Goal: Task Accomplishment & Management: Manage account settings

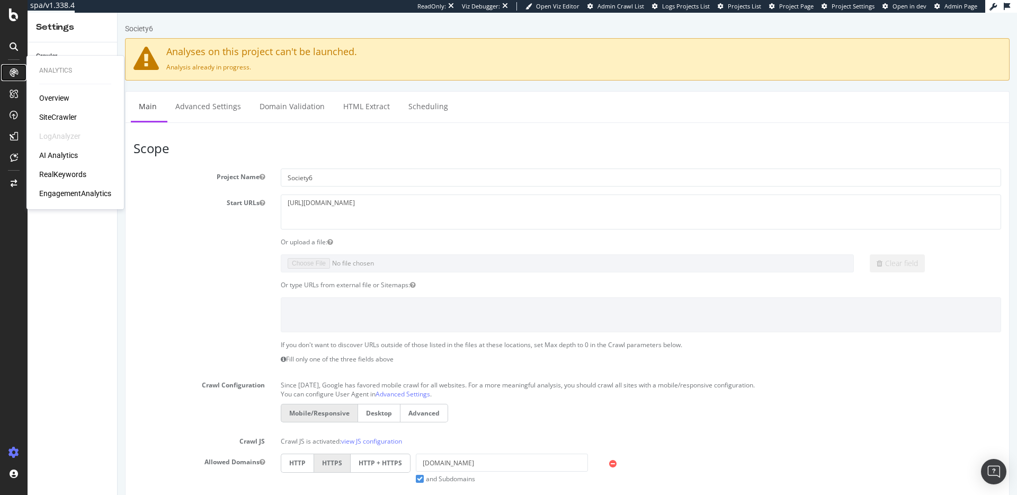
click at [7, 73] on div at bounding box center [13, 72] width 17 height 17
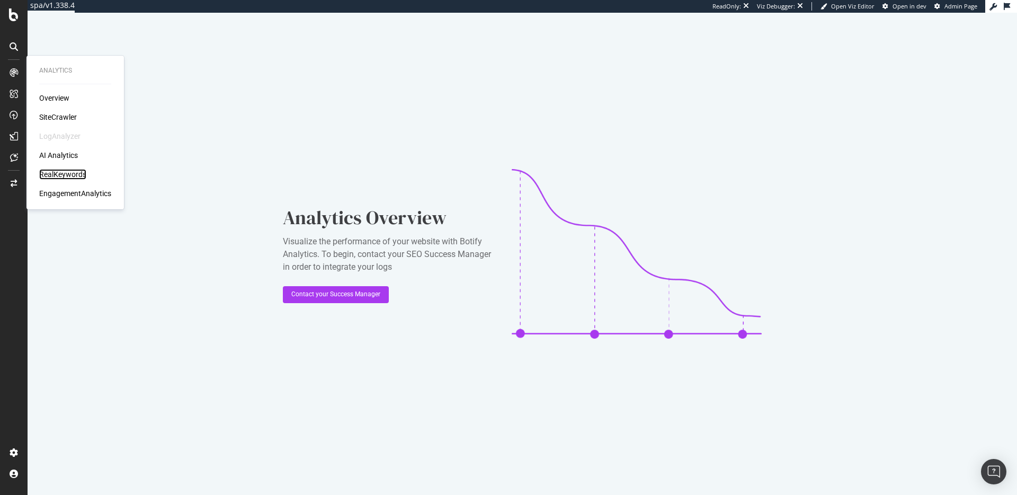
click at [68, 170] on div "RealKeywords" at bounding box center [62, 174] width 47 height 11
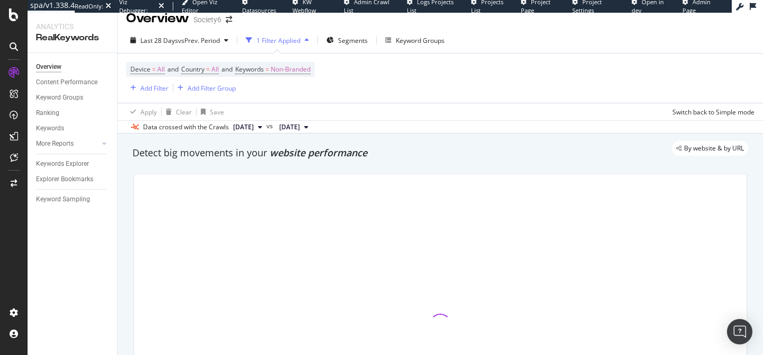
scroll to position [13, 0]
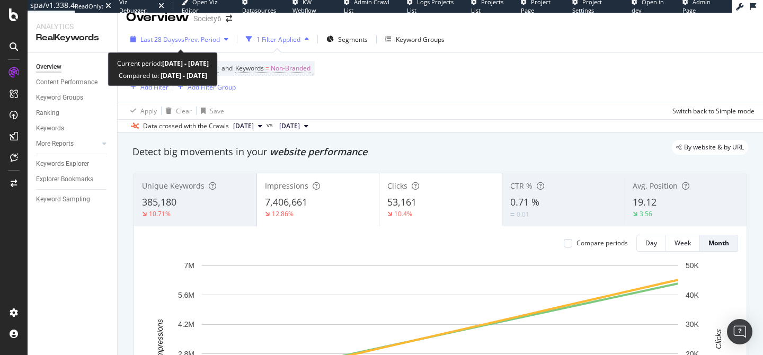
click at [182, 40] on span "vs Prev. Period" at bounding box center [199, 39] width 42 height 9
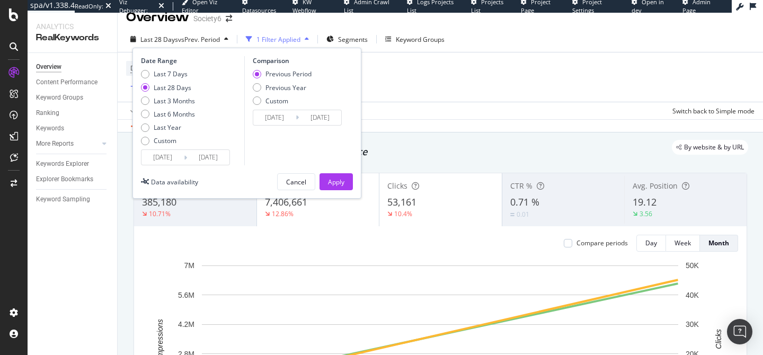
click at [173, 161] on input "2025/08/28" at bounding box center [162, 157] width 42 height 15
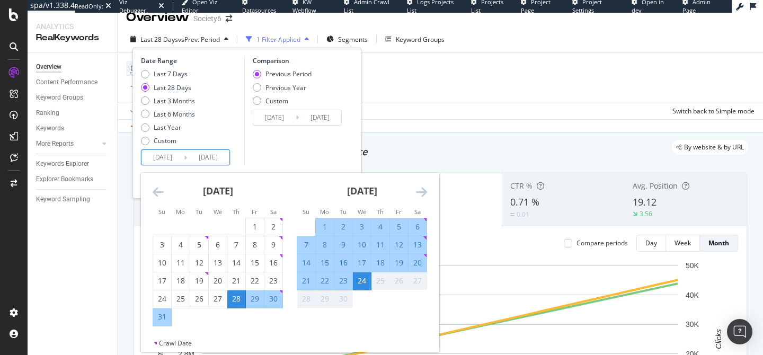
click at [155, 190] on icon "Move backward to switch to the previous month." at bounding box center [158, 191] width 11 height 13
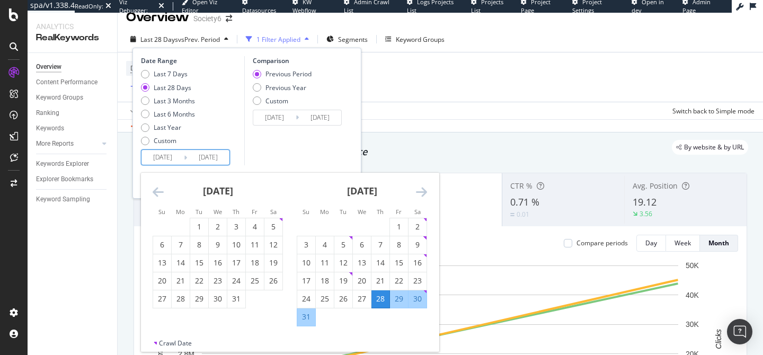
click at [155, 190] on icon "Move backward to switch to the previous month." at bounding box center [158, 191] width 11 height 13
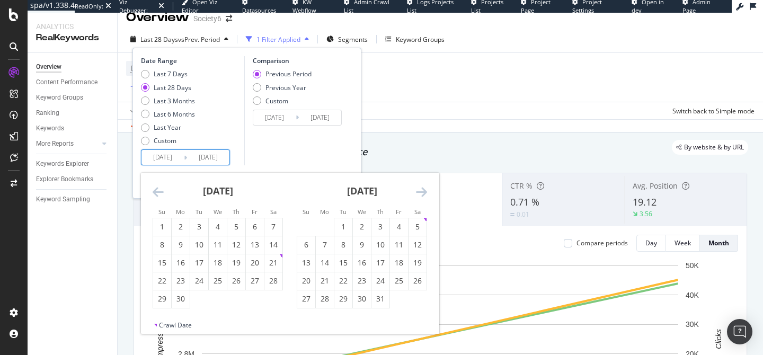
click at [155, 190] on icon "Move backward to switch to the previous month." at bounding box center [158, 191] width 11 height 13
click at [272, 222] on div "1" at bounding box center [273, 226] width 18 height 11
type input "2025/03/01"
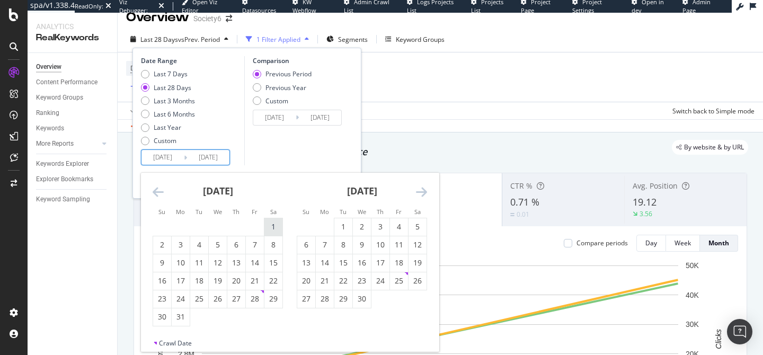
type input "2024/08/04"
type input "2025/02/28"
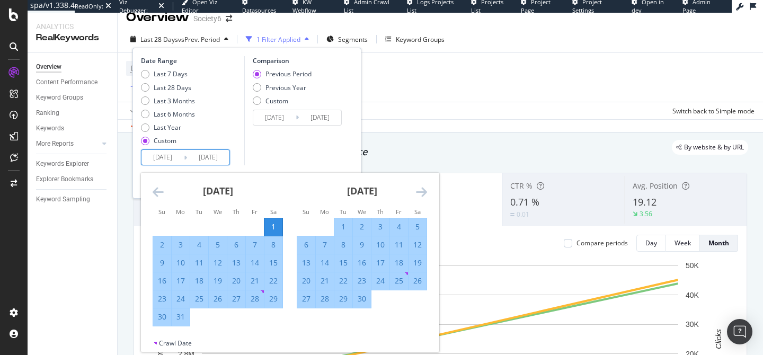
click at [426, 192] on icon "Move forward to switch to the next month." at bounding box center [421, 191] width 11 height 13
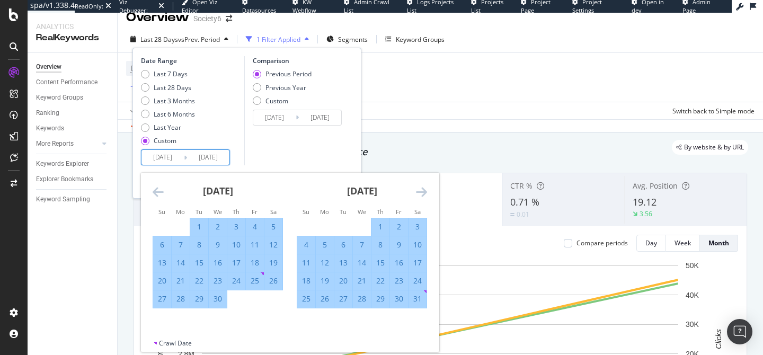
click at [426, 192] on icon "Move forward to switch to the next month." at bounding box center [421, 191] width 11 height 13
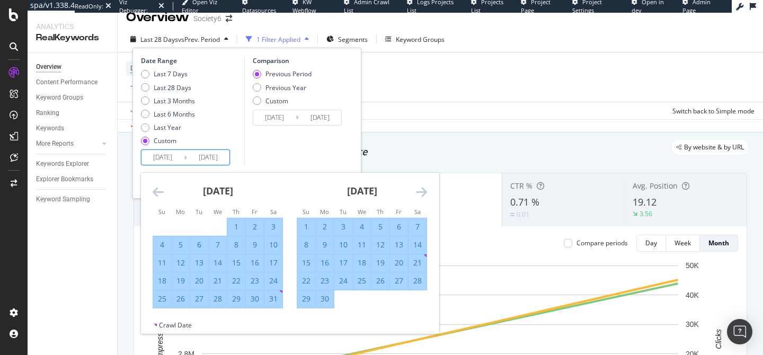
click at [426, 192] on icon "Move forward to switch to the next month." at bounding box center [421, 191] width 11 height 13
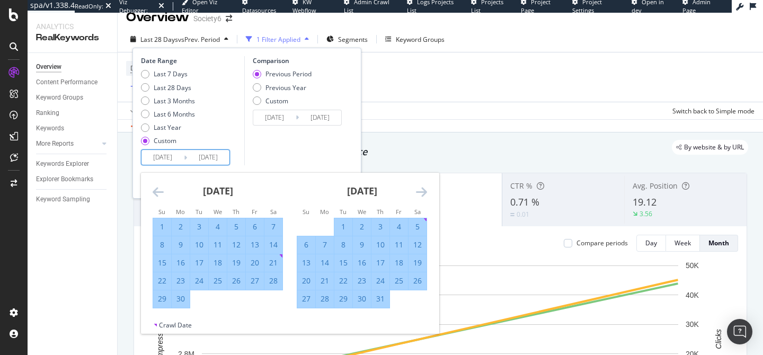
click at [426, 192] on icon "Move forward to switch to the next month." at bounding box center [421, 191] width 11 height 13
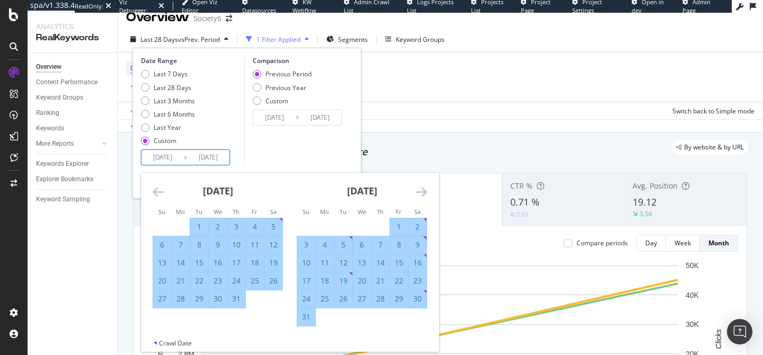
click at [426, 192] on icon "Move forward to switch to the next month." at bounding box center [421, 191] width 11 height 13
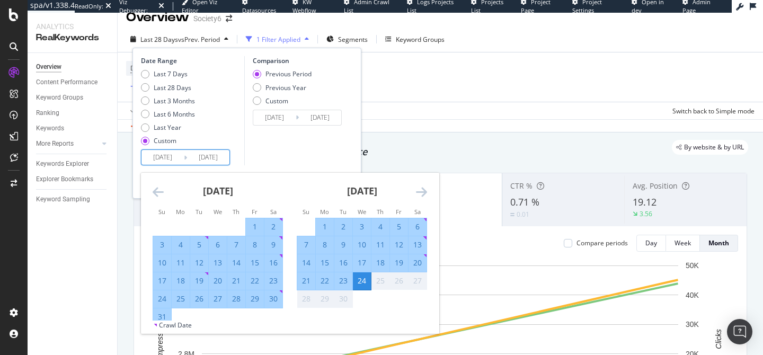
click at [252, 222] on div "1" at bounding box center [255, 226] width 18 height 11
type input "2025/08/01"
type input "2024/09/27"
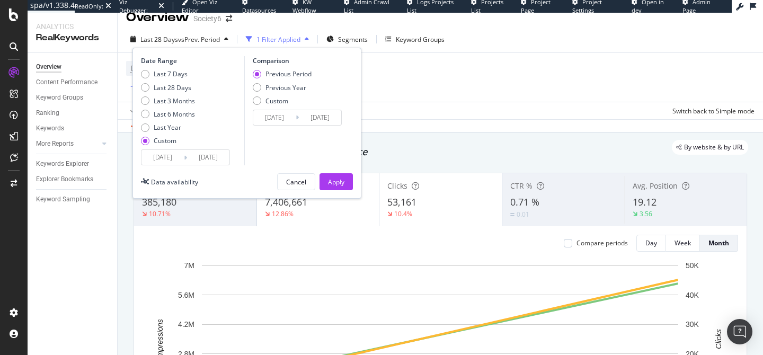
scroll to position [17, 0]
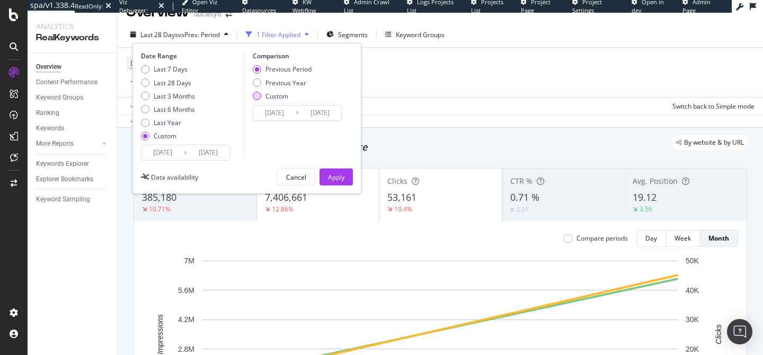
click at [275, 98] on div "Custom" at bounding box center [276, 96] width 23 height 9
click at [340, 177] on div "Apply" at bounding box center [336, 177] width 16 height 9
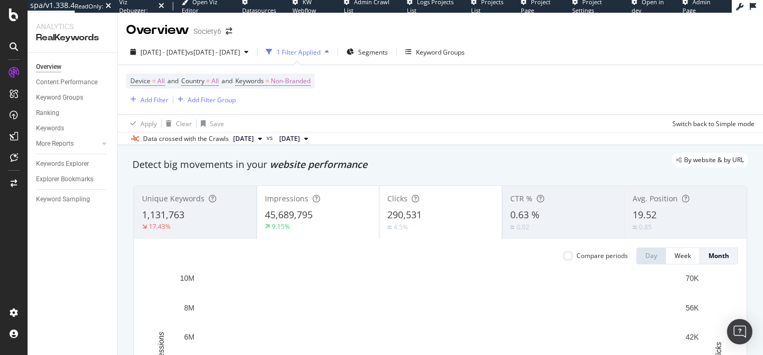
scroll to position [42, 0]
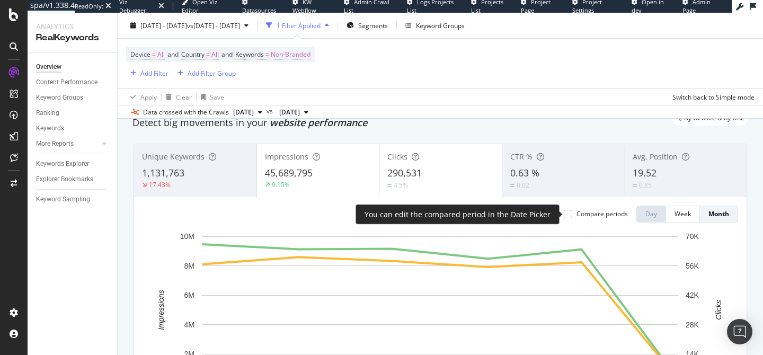
click at [576, 212] on div "Compare periods" at bounding box center [601, 213] width 51 height 9
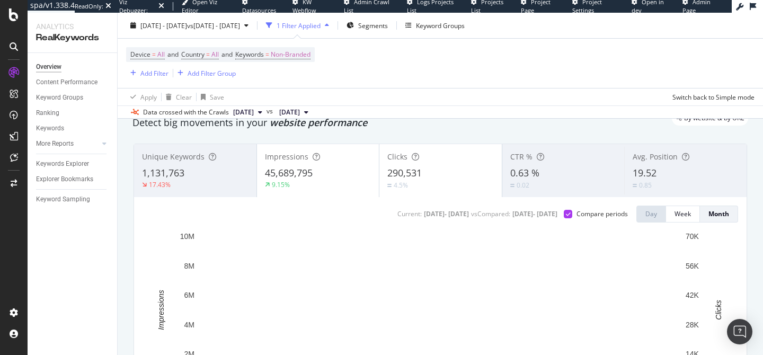
scroll to position [103, 0]
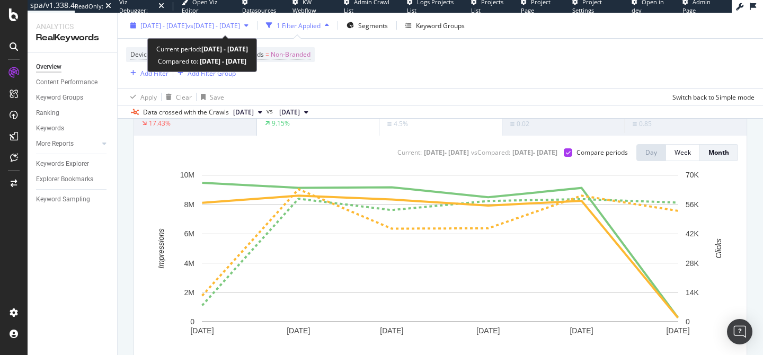
click at [187, 23] on span "2025 Mar. 1st - Aug. 1st" at bounding box center [163, 25] width 47 height 9
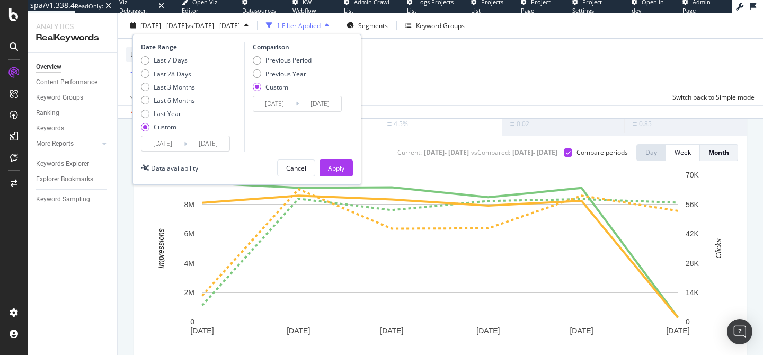
click at [200, 149] on input "2025/08/01" at bounding box center [208, 143] width 42 height 15
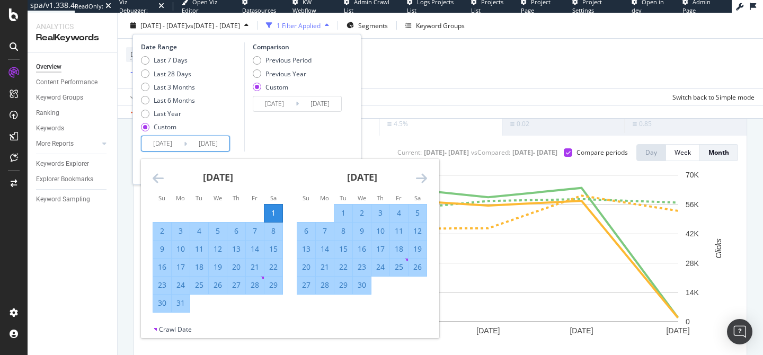
click at [420, 179] on icon "Move forward to switch to the next month." at bounding box center [421, 178] width 11 height 13
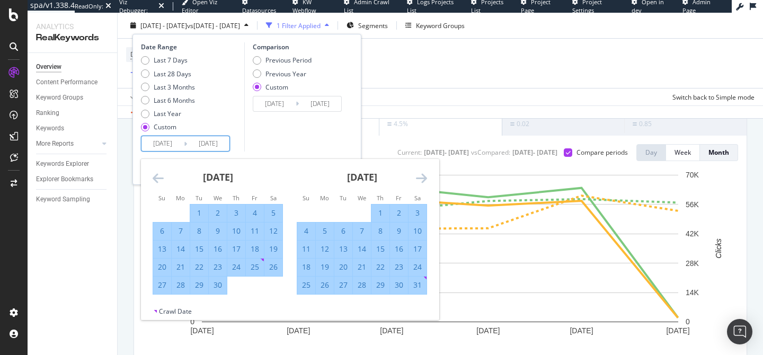
click at [419, 179] on icon "Move forward to switch to the next month." at bounding box center [421, 178] width 11 height 13
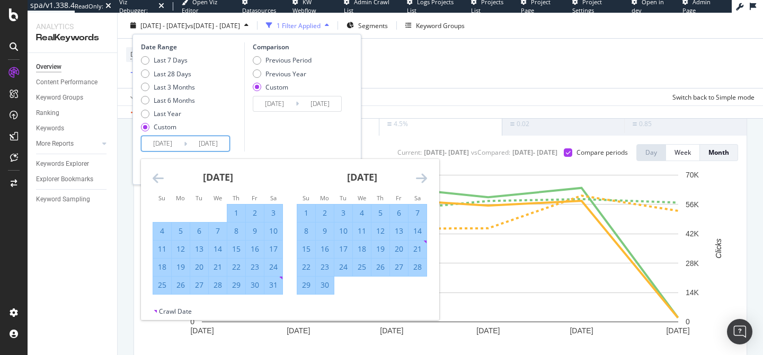
click at [419, 179] on icon "Move forward to switch to the next month." at bounding box center [421, 178] width 11 height 13
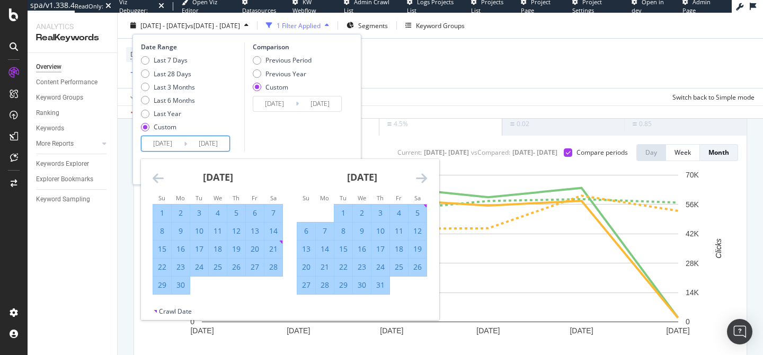
click at [419, 179] on icon "Move forward to switch to the next month." at bounding box center [421, 178] width 11 height 13
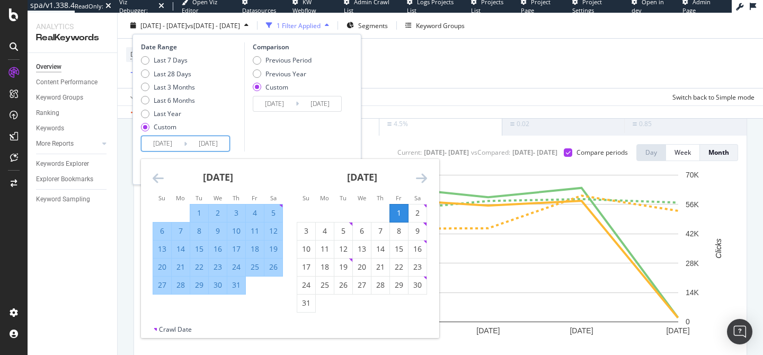
click at [204, 149] on input "2025/08/01" at bounding box center [208, 143] width 42 height 15
click at [306, 304] on div "31" at bounding box center [306, 303] width 18 height 11
type input "2025/08/31"
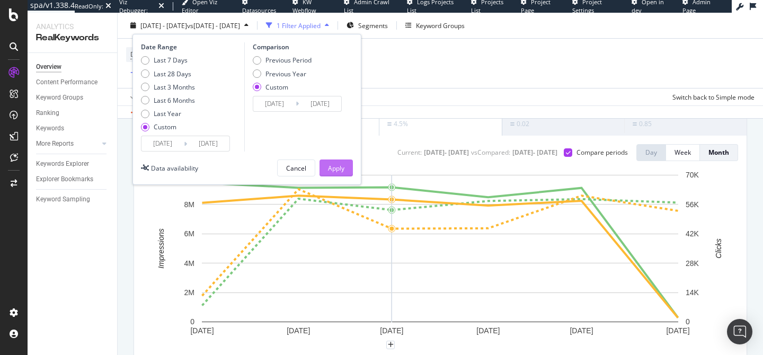
click at [344, 173] on div "Apply" at bounding box center [336, 168] width 16 height 16
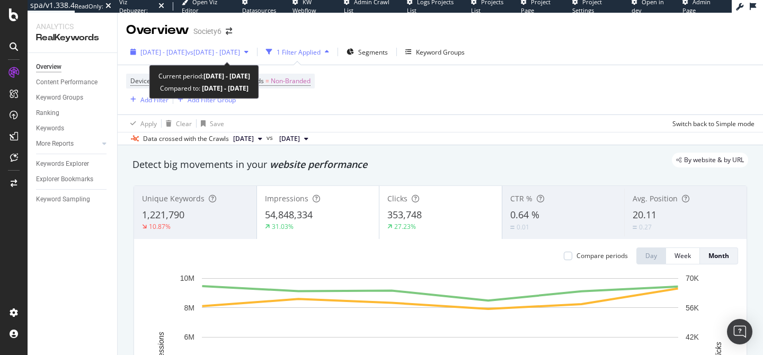
click at [240, 55] on span "vs 2024 Sep. 27th - 2025 Feb. 28th" at bounding box center [213, 52] width 53 height 9
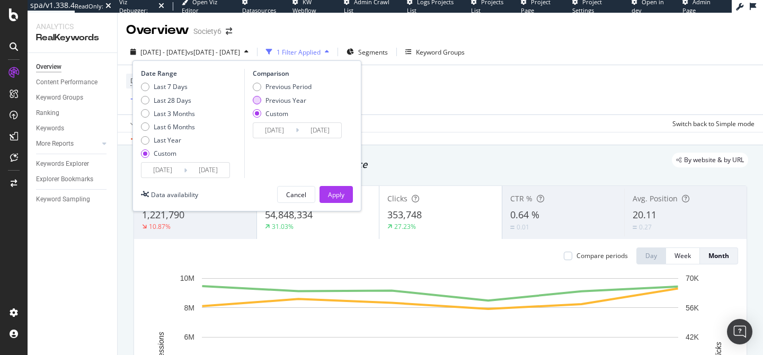
click at [276, 100] on div "Previous Year" at bounding box center [285, 100] width 41 height 9
type input "2024/03/02"
type input "2024/09/01"
click at [270, 112] on div "Custom" at bounding box center [276, 113] width 23 height 9
click at [282, 87] on div "Previous Period" at bounding box center [288, 86] width 46 height 9
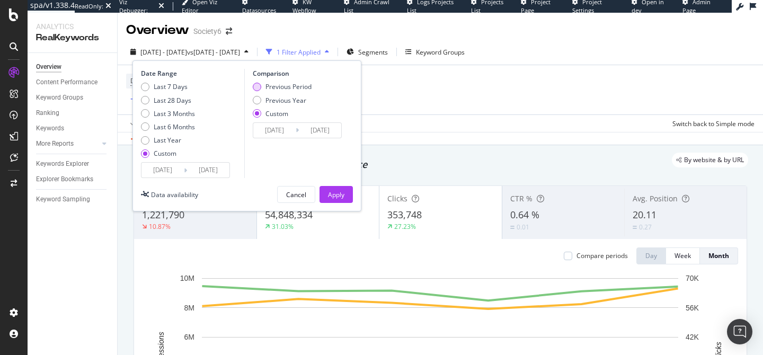
type input "2024/08/28"
type input "2025/02/28"
click at [340, 192] on div "Apply" at bounding box center [336, 194] width 16 height 9
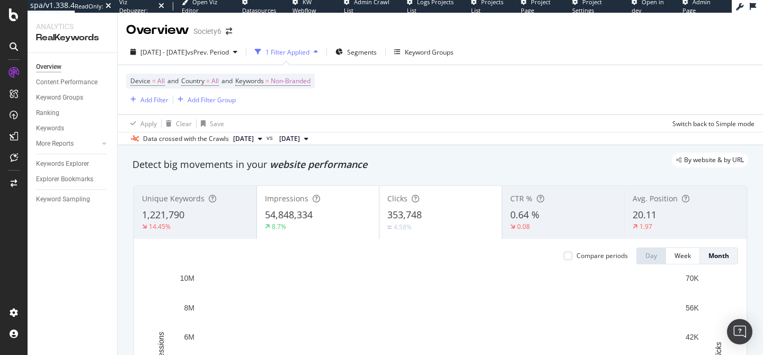
scroll to position [47, 0]
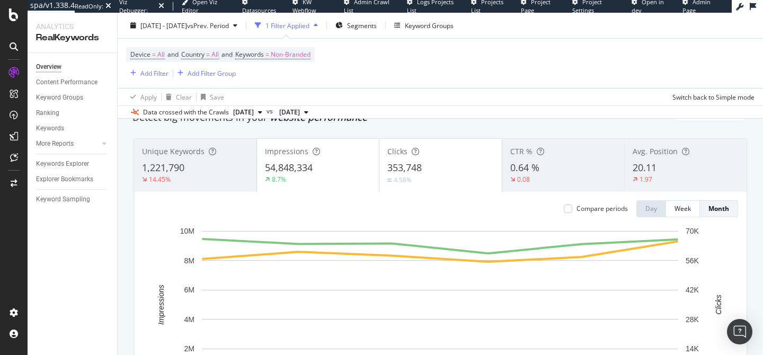
click at [592, 202] on div "Compare periods" at bounding box center [596, 208] width 64 height 17
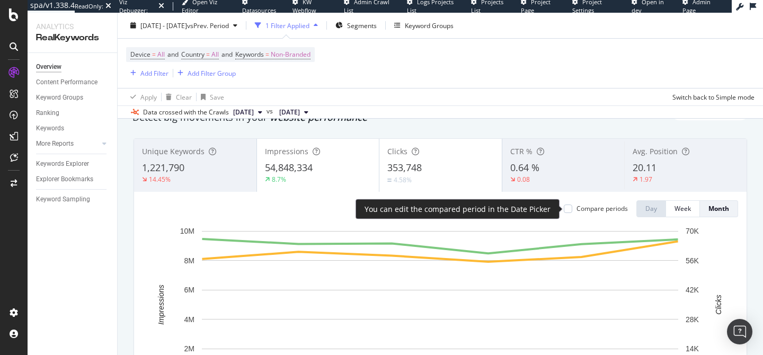
click at [591, 207] on div "Compare periods" at bounding box center [601, 208] width 51 height 9
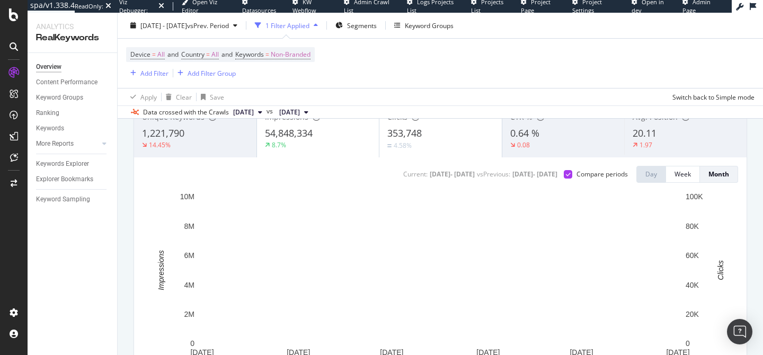
scroll to position [0, 0]
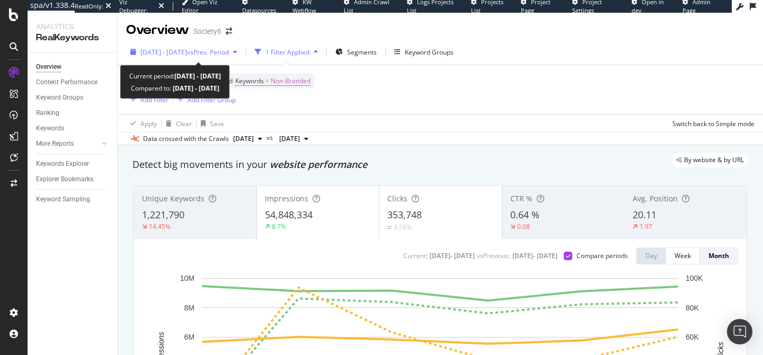
click at [181, 52] on span "2025 Mar. 1st - Aug. 31st" at bounding box center [163, 52] width 47 height 9
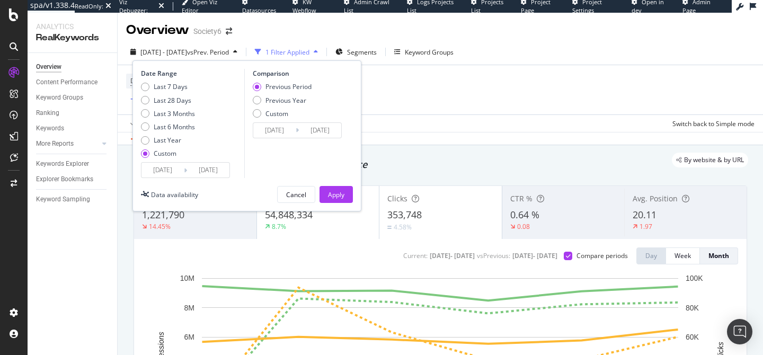
click at [175, 173] on input "2025/03/01" at bounding box center [162, 170] width 42 height 15
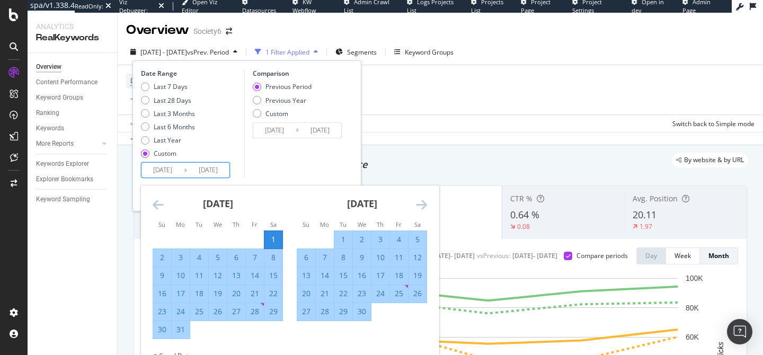
scroll to position [15, 0]
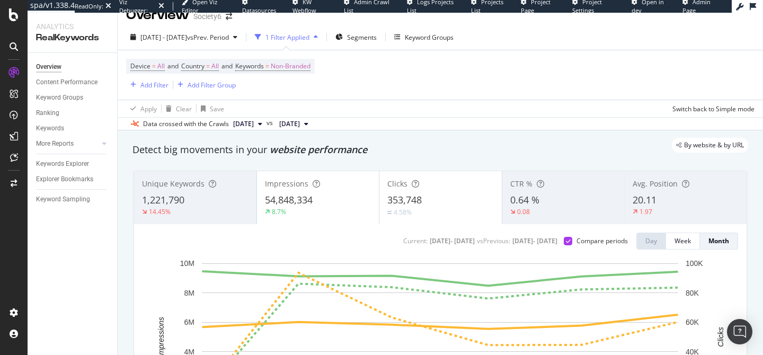
click at [561, 149] on div "By website & by URL" at bounding box center [435, 145] width 626 height 15
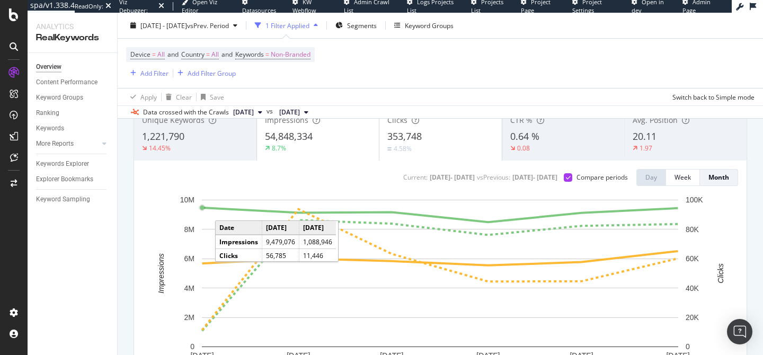
scroll to position [0, 0]
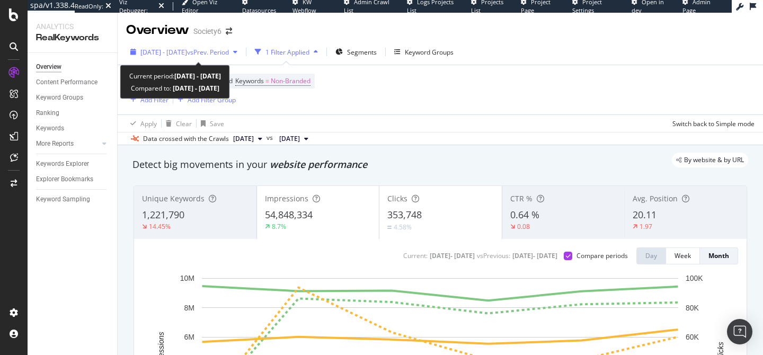
click at [172, 43] on button "2025 Mar. 1st - Aug. 31st vs Prev. Period" at bounding box center [183, 51] width 115 height 17
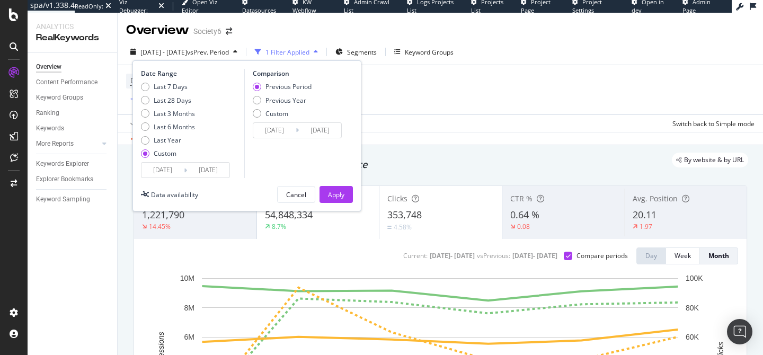
click at [197, 173] on input "2025/08/31" at bounding box center [208, 170] width 42 height 15
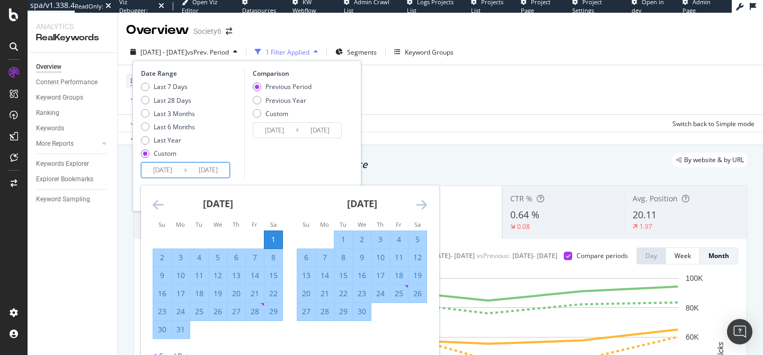
click at [432, 206] on div "February 2025 1 2 3 4 5 6 7 8 9 10 11 12 13 14 15 16 17 18 19 20 21 22 23 24 25…" at bounding box center [434, 262] width 576 height 154
click at [423, 204] on icon "Move forward to switch to the next month." at bounding box center [421, 204] width 11 height 13
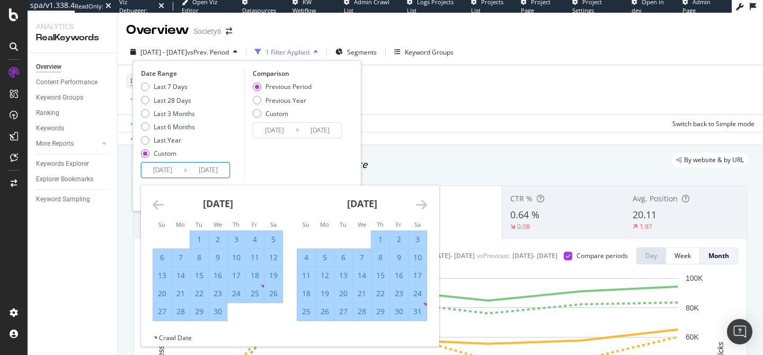
click at [423, 204] on icon "Move forward to switch to the next month." at bounding box center [421, 204] width 11 height 13
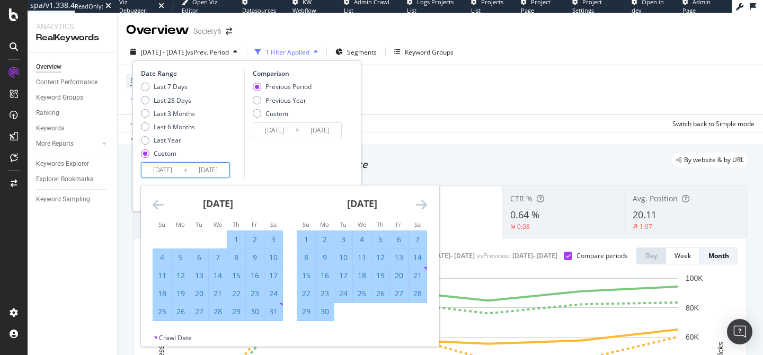
click at [423, 204] on icon "Move forward to switch to the next month." at bounding box center [421, 204] width 11 height 13
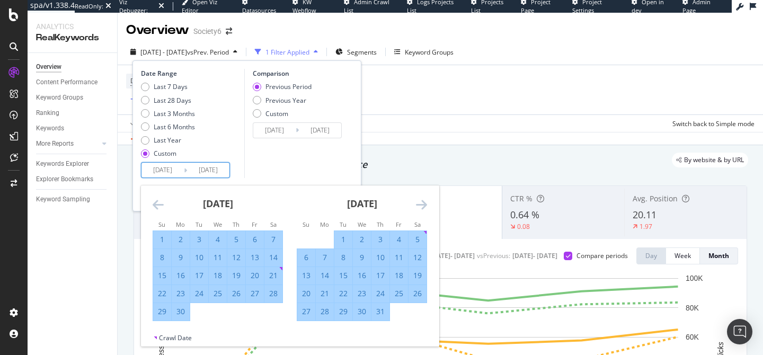
click at [423, 204] on icon "Move forward to switch to the next month." at bounding box center [421, 204] width 11 height 13
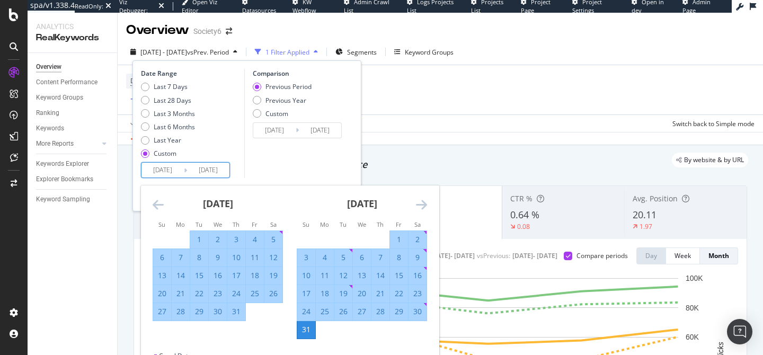
click at [414, 239] on div "2" at bounding box center [417, 239] width 18 height 11
type input "2025/08/02"
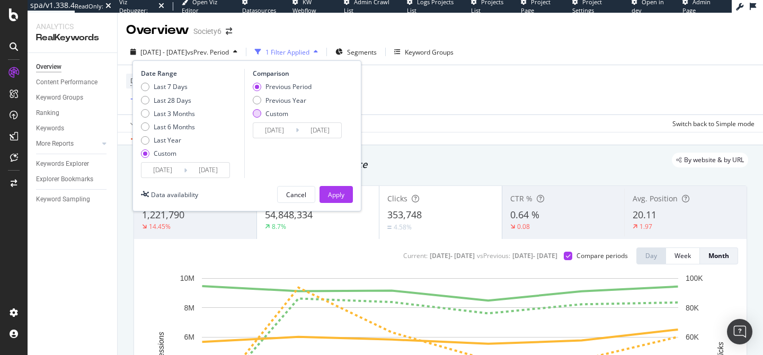
click at [273, 113] on div "Custom" at bounding box center [276, 113] width 23 height 9
click at [275, 81] on div "Comparison Previous Period Previous Year Custom 2024/09/26 Navigate forward to …" at bounding box center [294, 123] width 101 height 109
click at [274, 85] on div "Previous Period" at bounding box center [288, 86] width 46 height 9
click at [272, 99] on div "Previous Year" at bounding box center [285, 100] width 41 height 9
type input "2024/03/02"
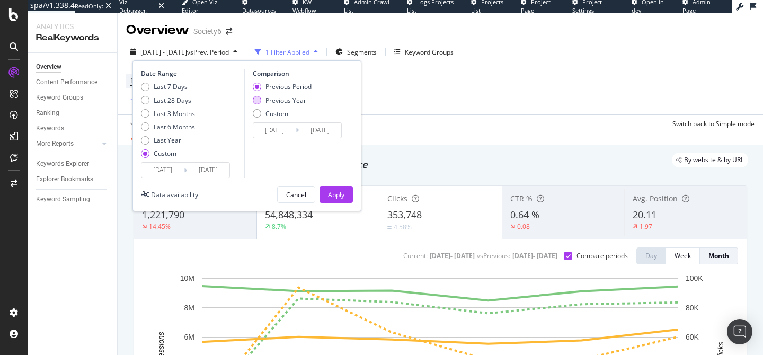
type input "2024/08/03"
click at [343, 192] on div "Apply" at bounding box center [336, 194] width 16 height 9
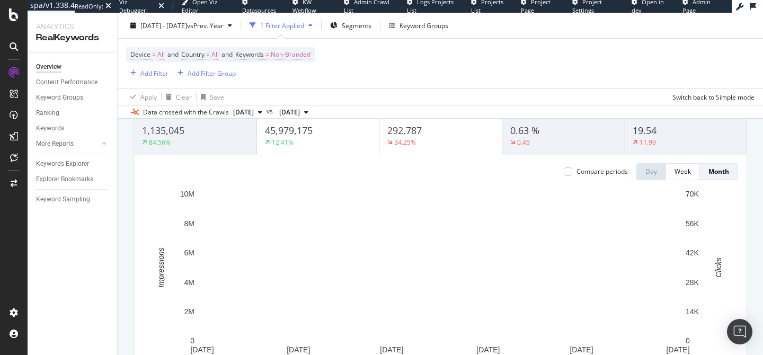
scroll to position [89, 0]
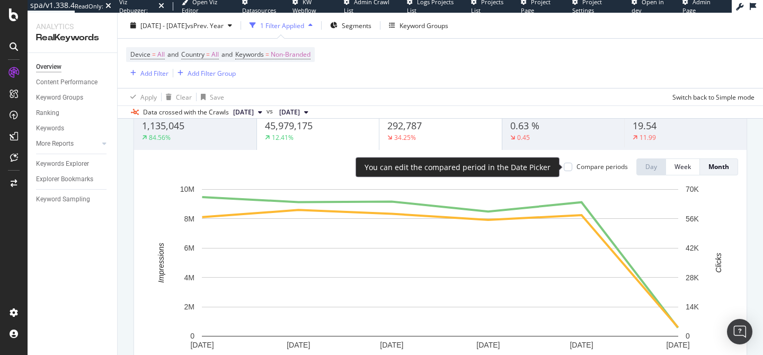
click at [582, 169] on div "Compare periods" at bounding box center [601, 166] width 51 height 9
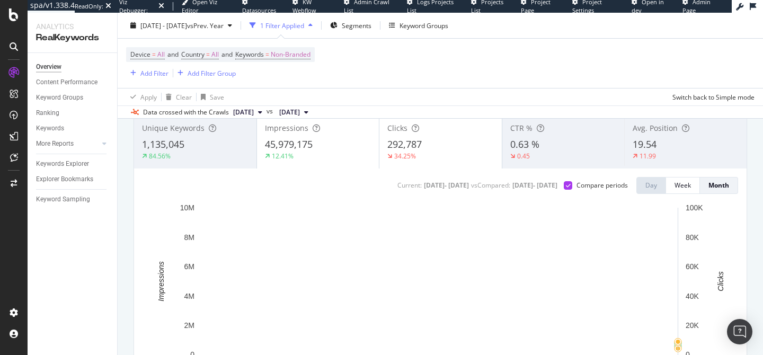
scroll to position [59, 0]
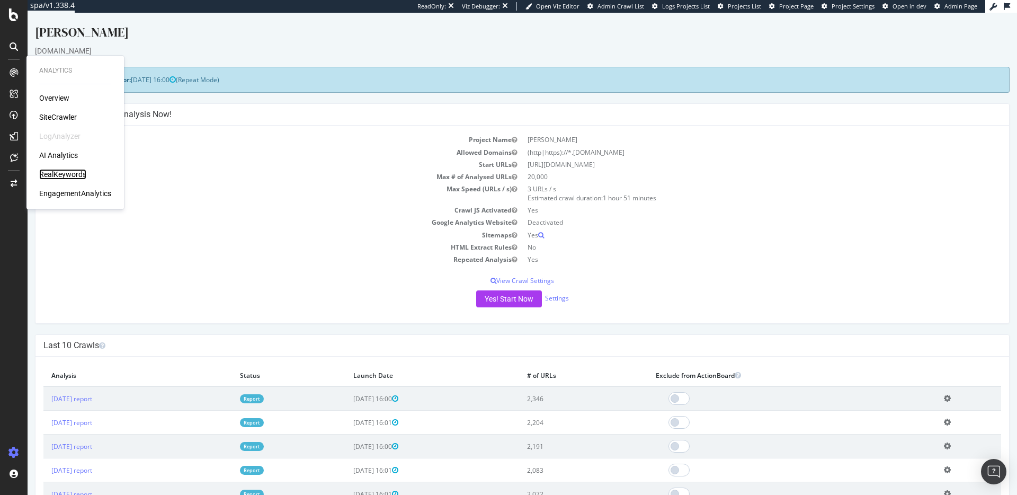
click at [81, 172] on div "RealKeywords" at bounding box center [62, 174] width 47 height 11
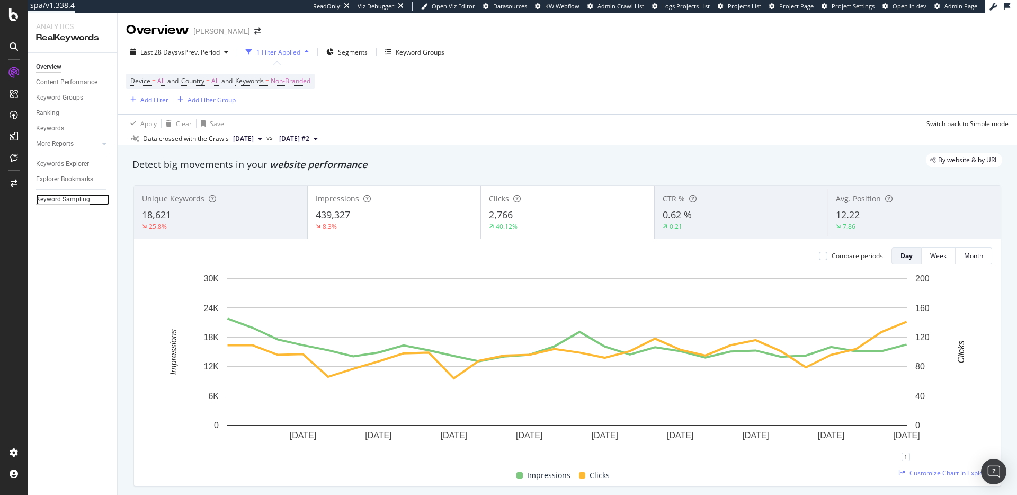
click at [80, 198] on div "Keyword Sampling" at bounding box center [63, 199] width 54 height 11
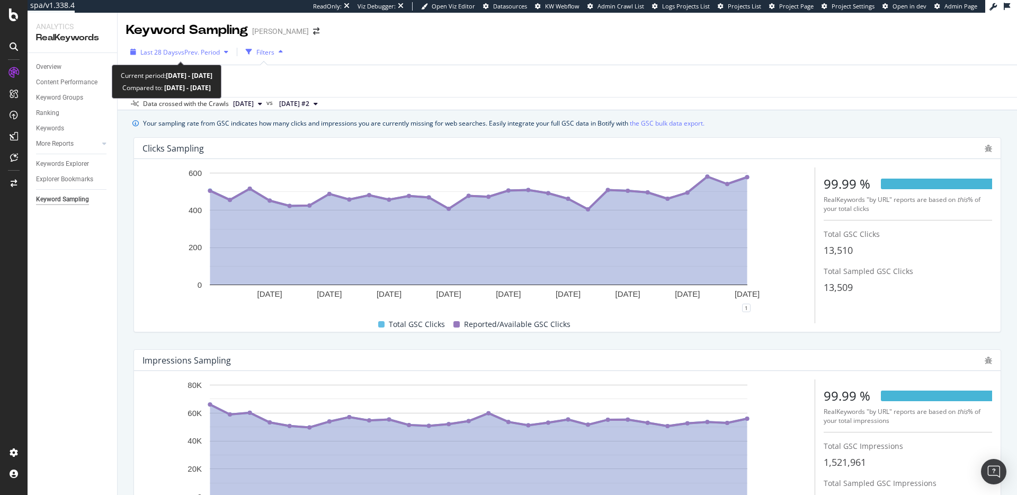
click at [161, 57] on div "Last 28 Days vs Prev. Period" at bounding box center [179, 52] width 106 height 16
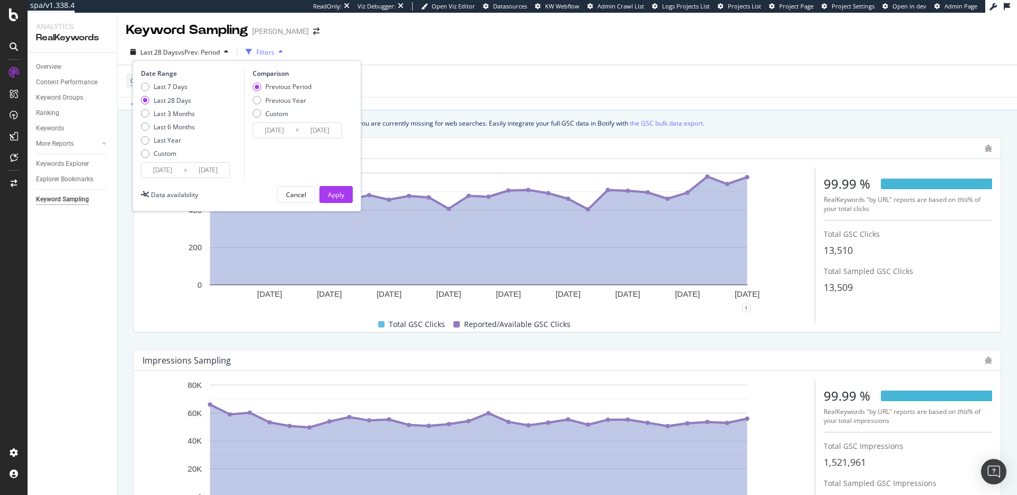
click at [190, 129] on div "Last 6 Months" at bounding box center [174, 126] width 41 height 9
type input "2025/04/05"
type input "2024/10/04"
type input "2025/04/04"
click at [179, 143] on div "Last Year" at bounding box center [168, 140] width 28 height 9
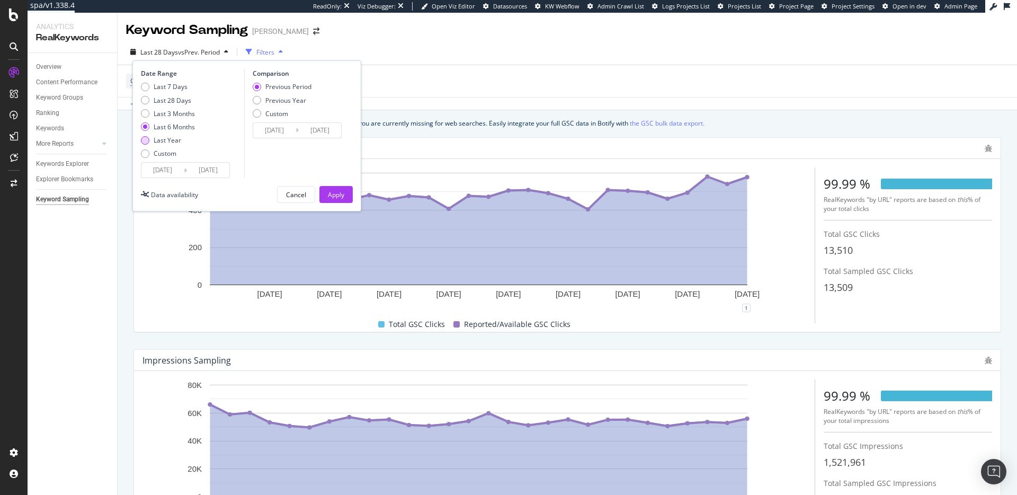
type input "2024/10/05"
type input "2023/10/06"
type input "2024/10/04"
click at [343, 184] on div "Date Range Last 7 Days Last 28 Days Last 3 Months Last 6 Months Last Year Custo…" at bounding box center [246, 135] width 229 height 151
click at [342, 186] on div "Apply" at bounding box center [336, 194] width 16 height 16
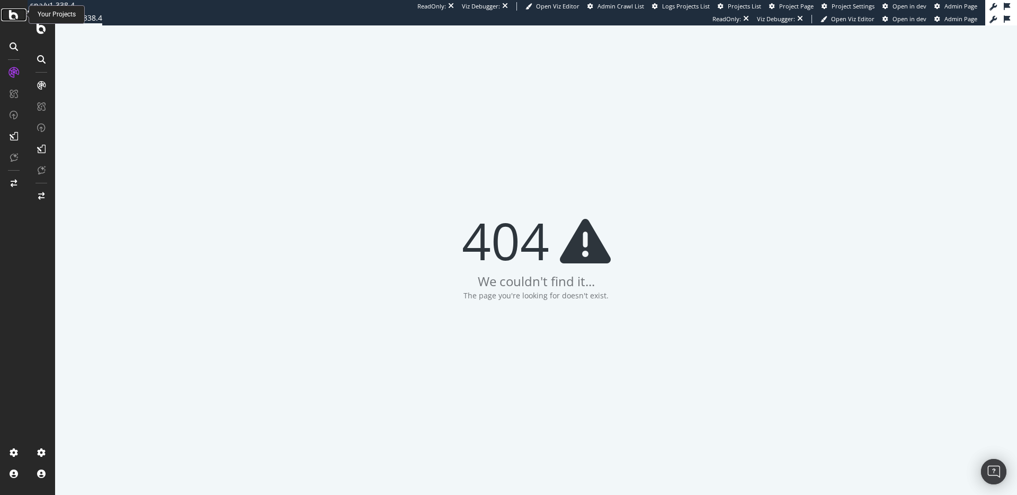
click at [12, 13] on icon at bounding box center [14, 14] width 10 height 13
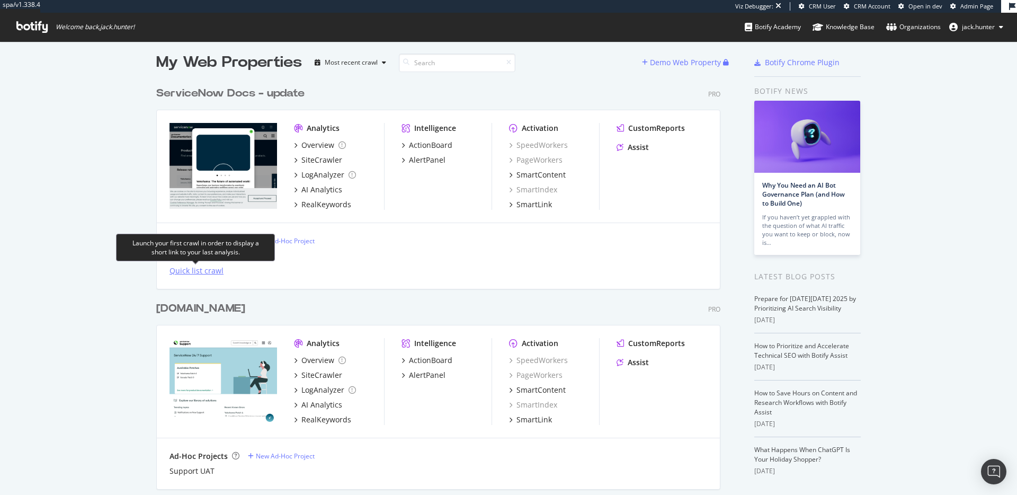
scroll to position [7, 0]
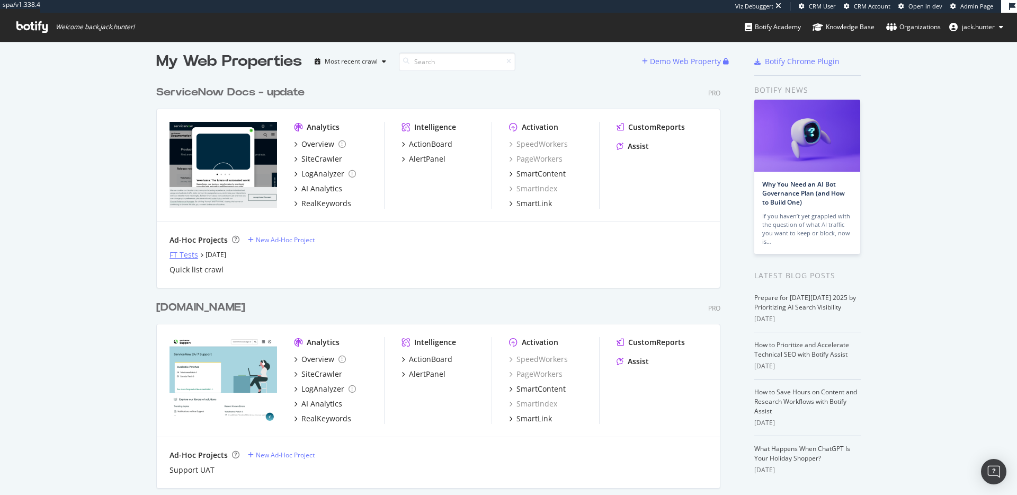
click at [189, 254] on div "FT Tests" at bounding box center [184, 254] width 29 height 11
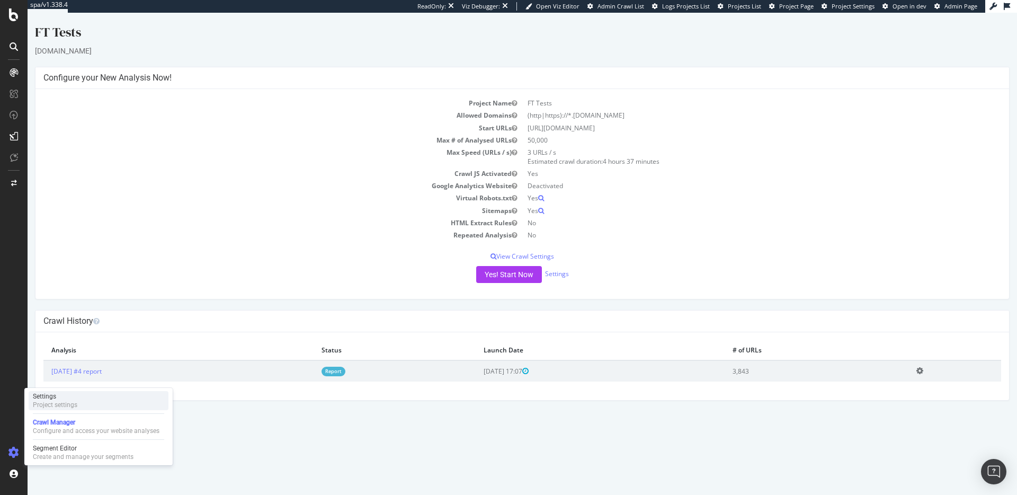
drag, startPoint x: 66, startPoint y: 404, endPoint x: 97, endPoint y: 408, distance: 31.6
click at [66, 404] on div "Project settings" at bounding box center [55, 404] width 44 height 8
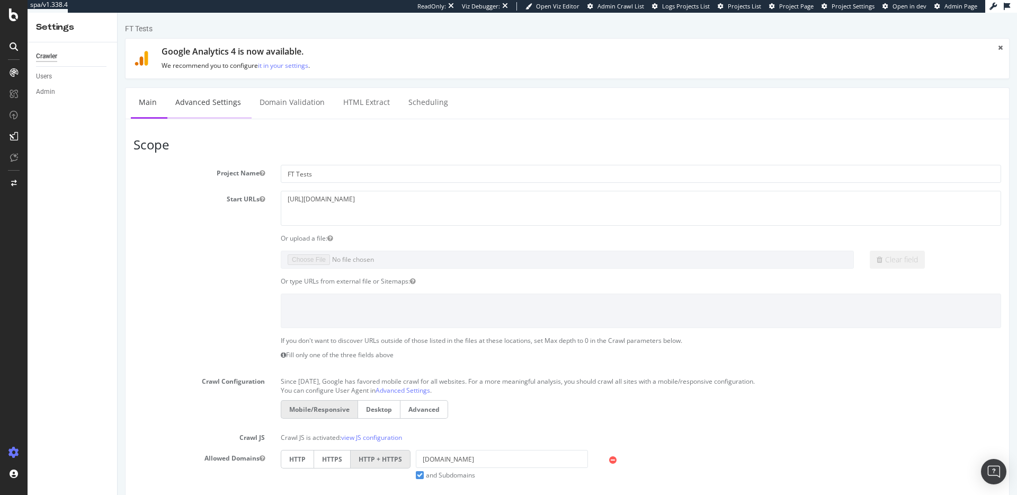
click at [215, 103] on link "Advanced Settings" at bounding box center [208, 102] width 82 height 29
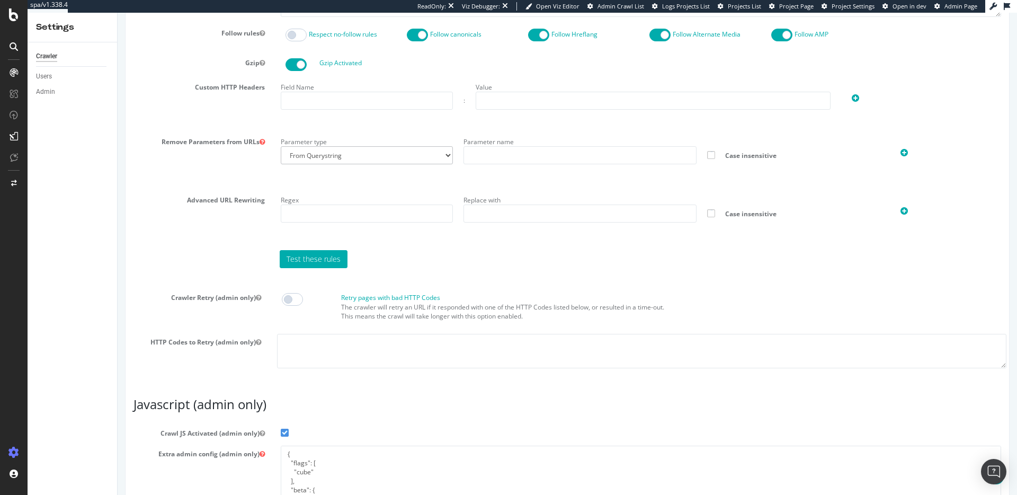
scroll to position [772, 0]
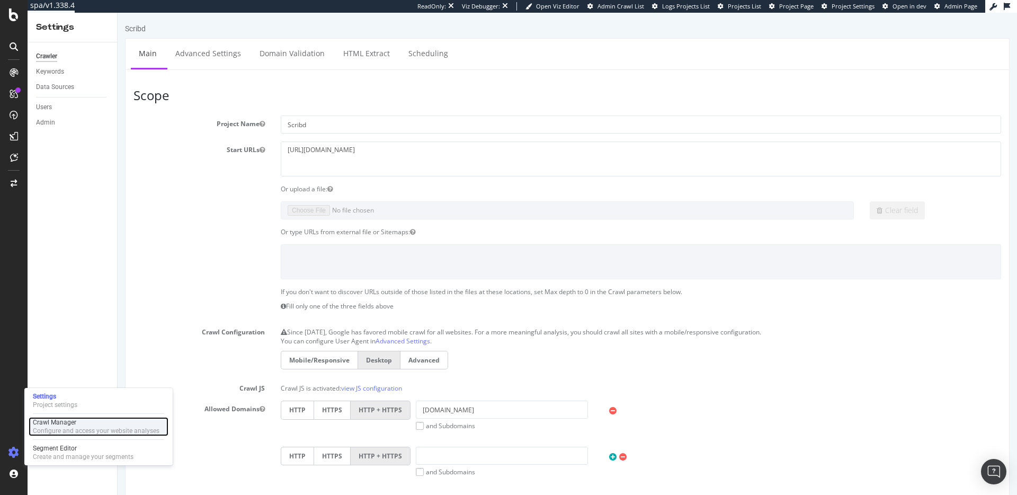
click at [57, 420] on div "Crawl Manager" at bounding box center [96, 422] width 127 height 8
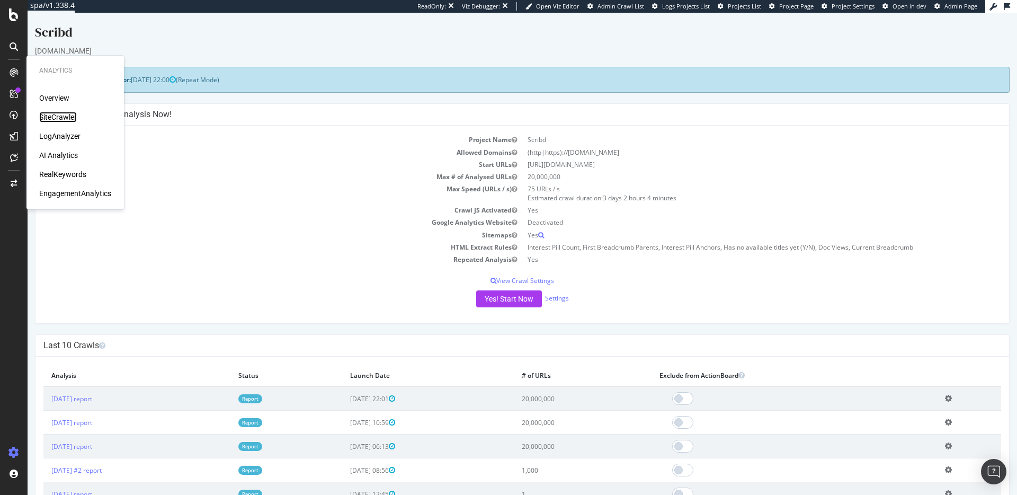
click at [54, 118] on div "SiteCrawler" at bounding box center [58, 117] width 38 height 11
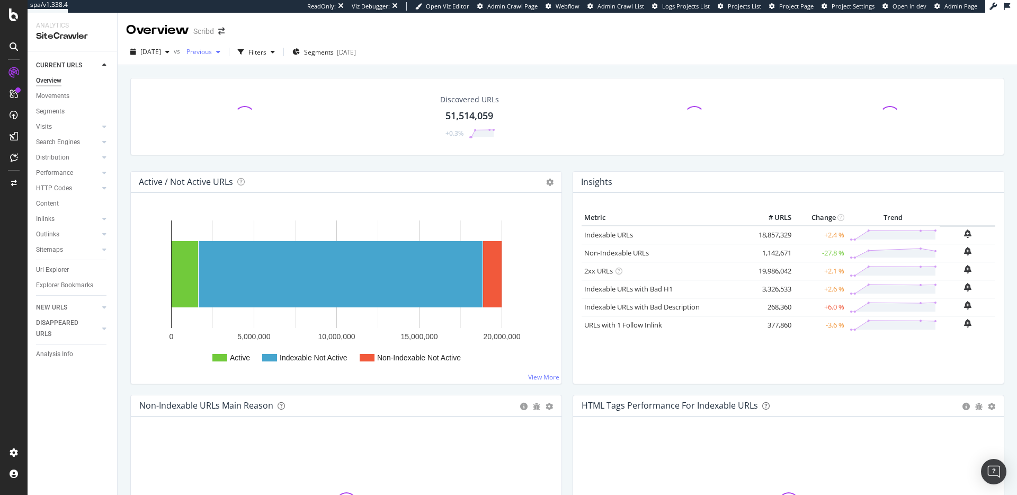
click at [212, 54] on span "Previous" at bounding box center [197, 51] width 30 height 9
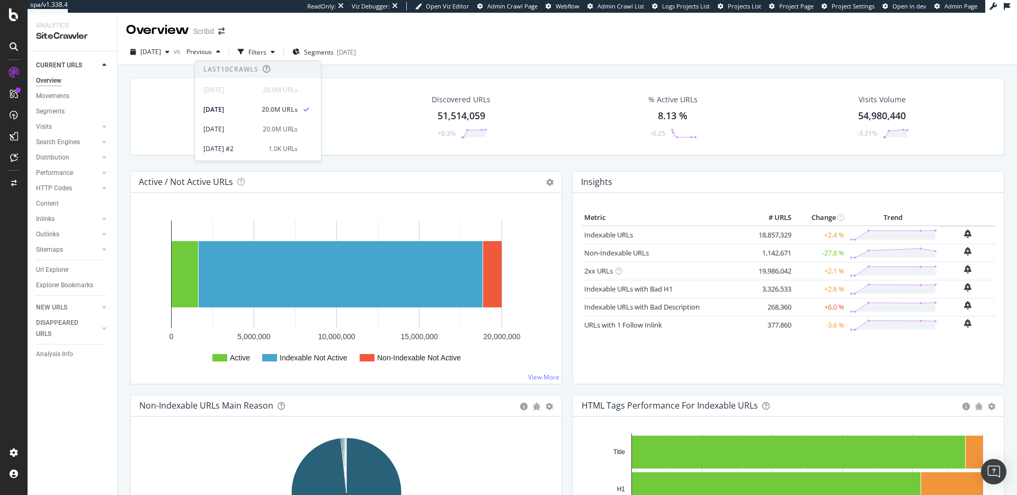
click at [568, 61] on div "2025 Oct. 2nd vs Previous Filters Segments 2023-12-20" at bounding box center [567, 53] width 899 height 21
